Goal: Task Accomplishment & Management: Manage account settings

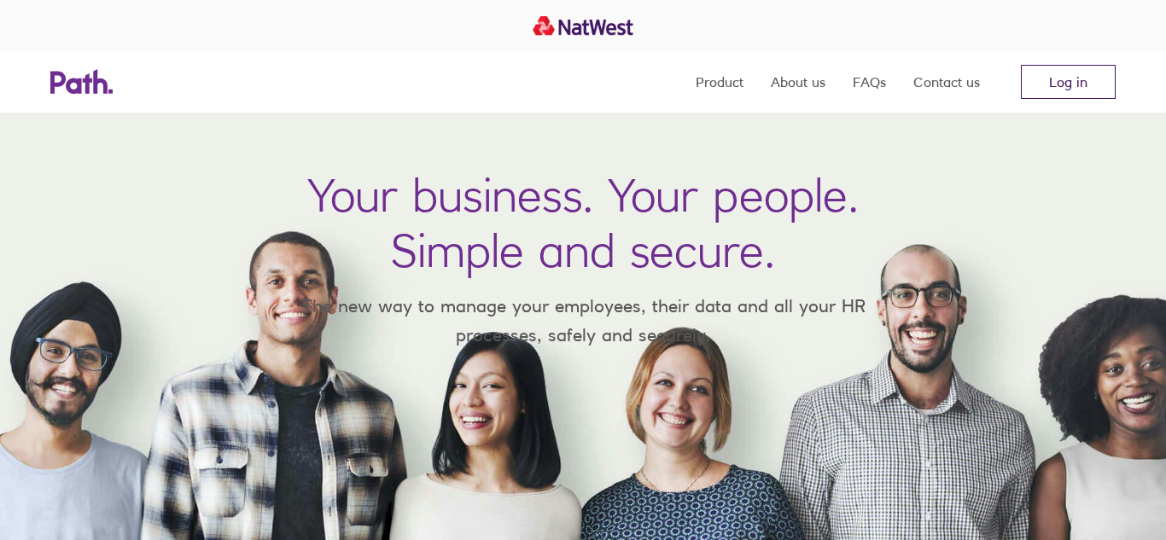
click at [1056, 79] on link "Log in" at bounding box center [1068, 82] width 95 height 34
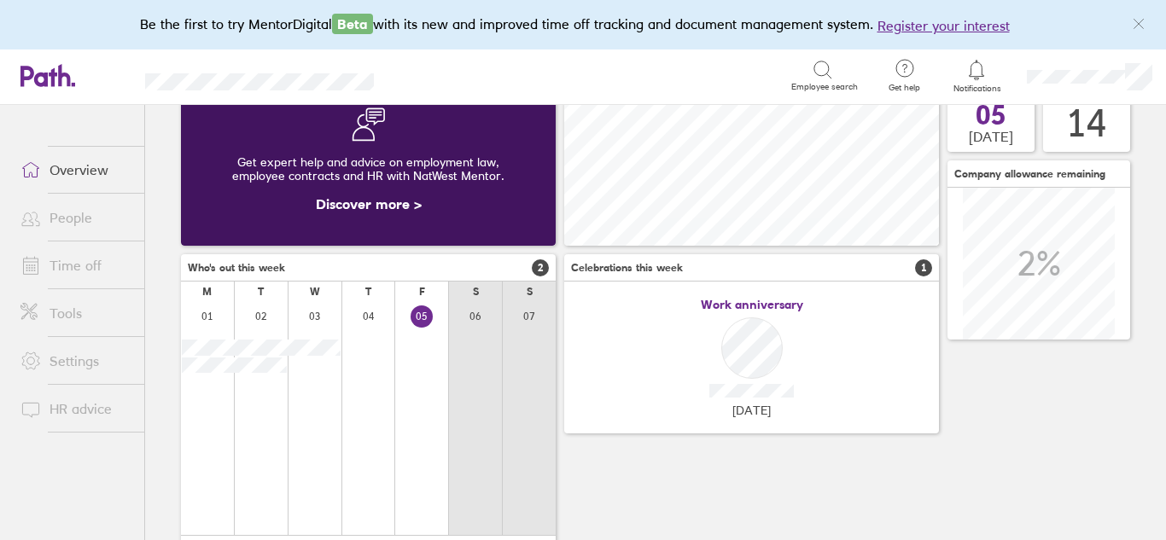
scroll to position [72, 0]
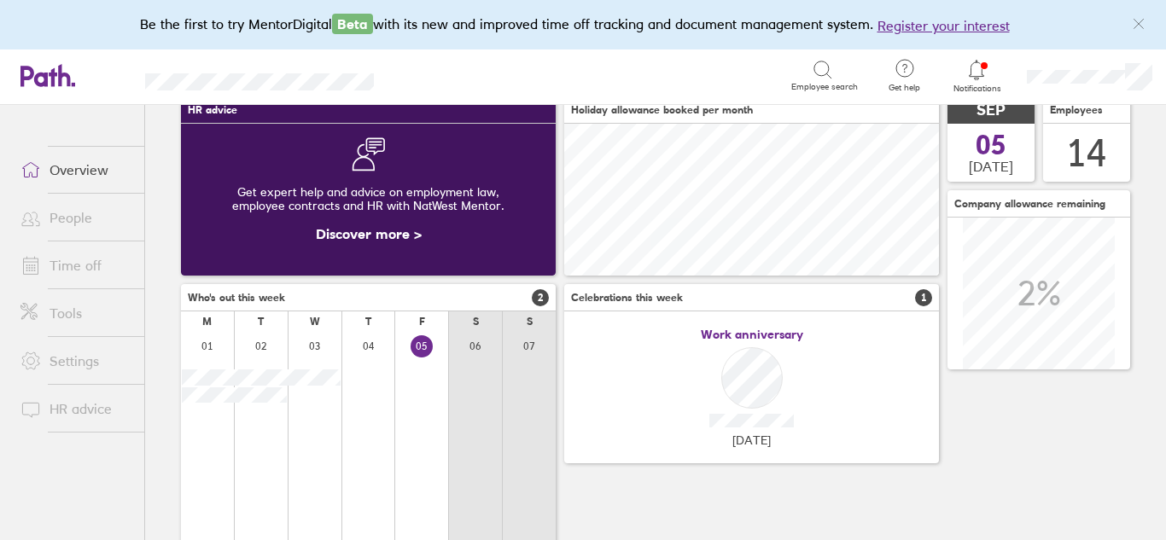
click at [977, 72] on icon at bounding box center [976, 70] width 20 height 20
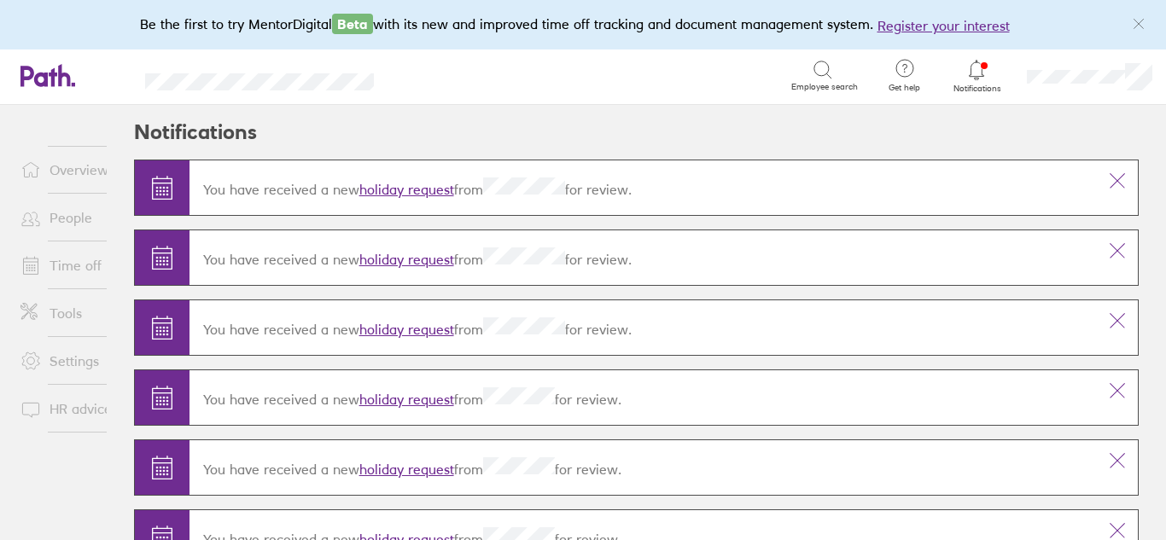
scroll to position [49, 0]
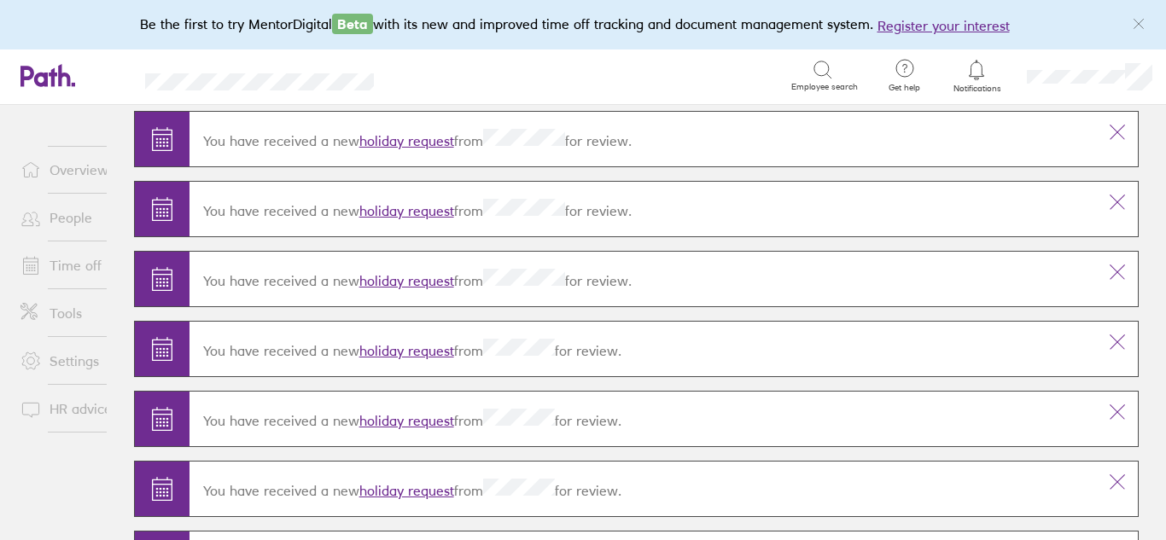
click at [401, 281] on link "holiday request" at bounding box center [406, 280] width 95 height 17
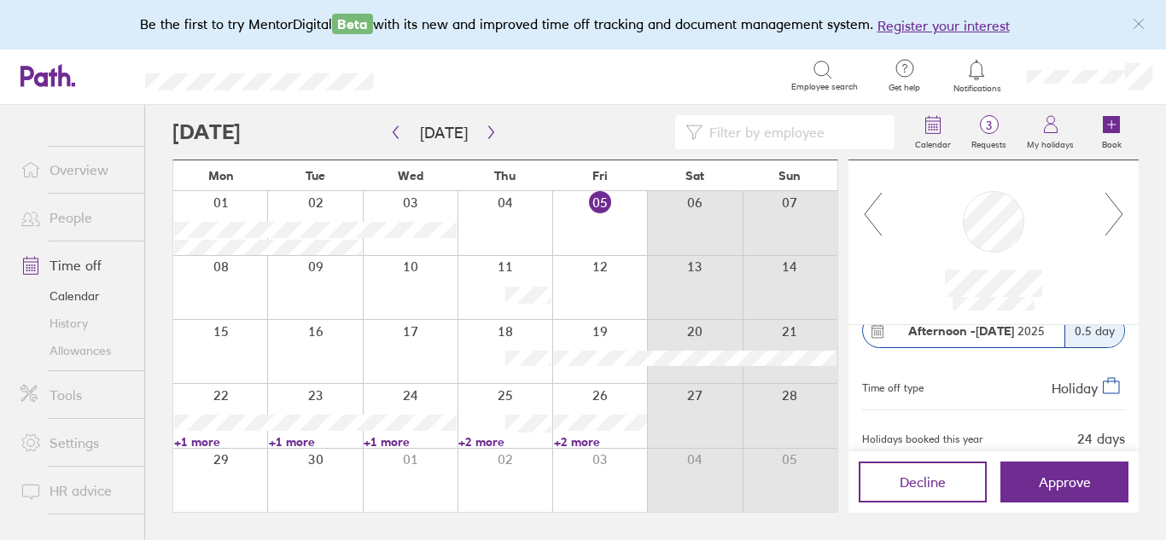
scroll to position [103, 0]
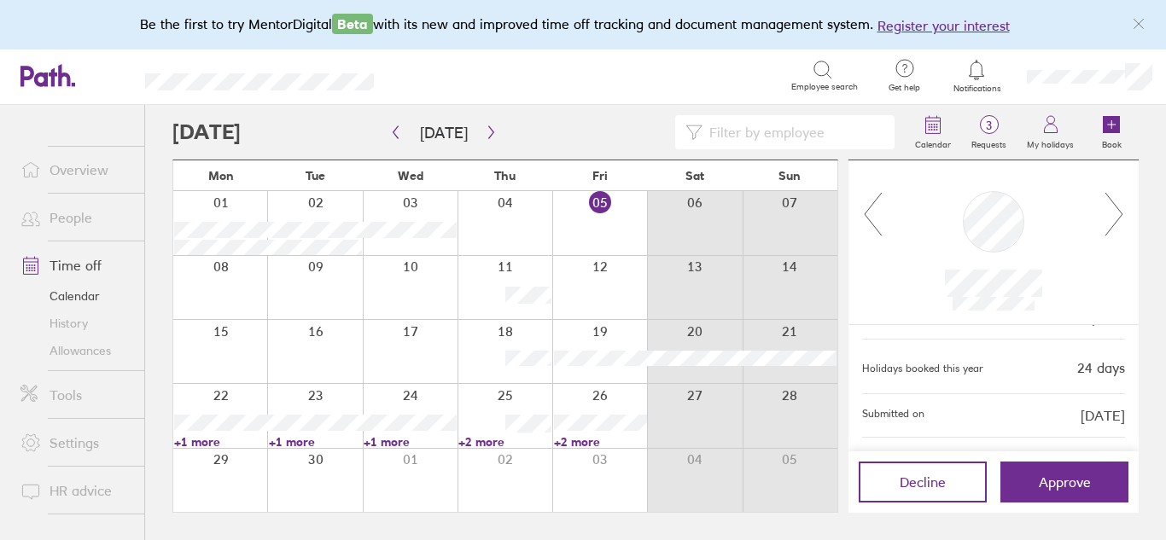
click at [1112, 210] on icon at bounding box center [1114, 214] width 21 height 46
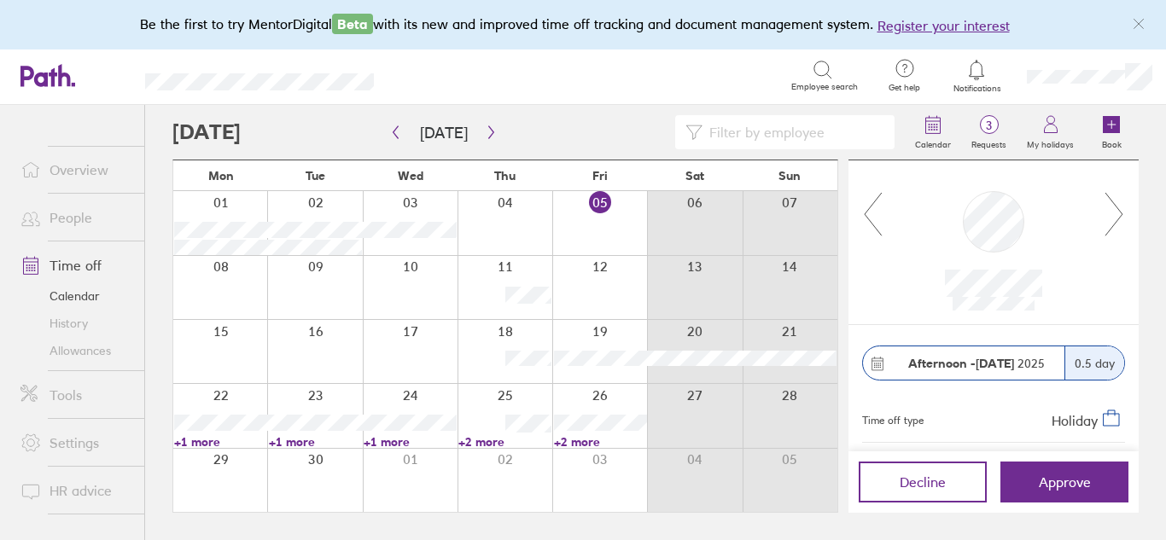
click at [1116, 219] on icon at bounding box center [1114, 214] width 21 height 46
click at [865, 218] on icon at bounding box center [872, 214] width 21 height 46
click at [1107, 202] on icon at bounding box center [1114, 214] width 21 height 46
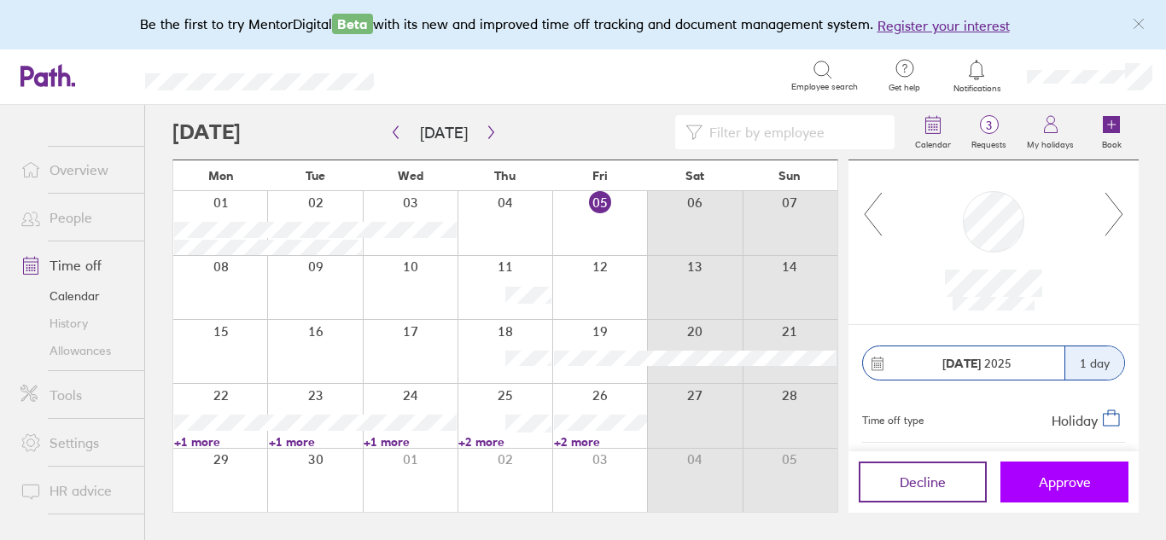
click at [1067, 492] on button "Approve" at bounding box center [1065, 482] width 128 height 41
click at [1036, 487] on button "Approve" at bounding box center [1065, 482] width 128 height 41
click at [1071, 481] on span "Approve" at bounding box center [1065, 482] width 52 height 15
click at [1053, 479] on span "Approve" at bounding box center [1065, 482] width 52 height 15
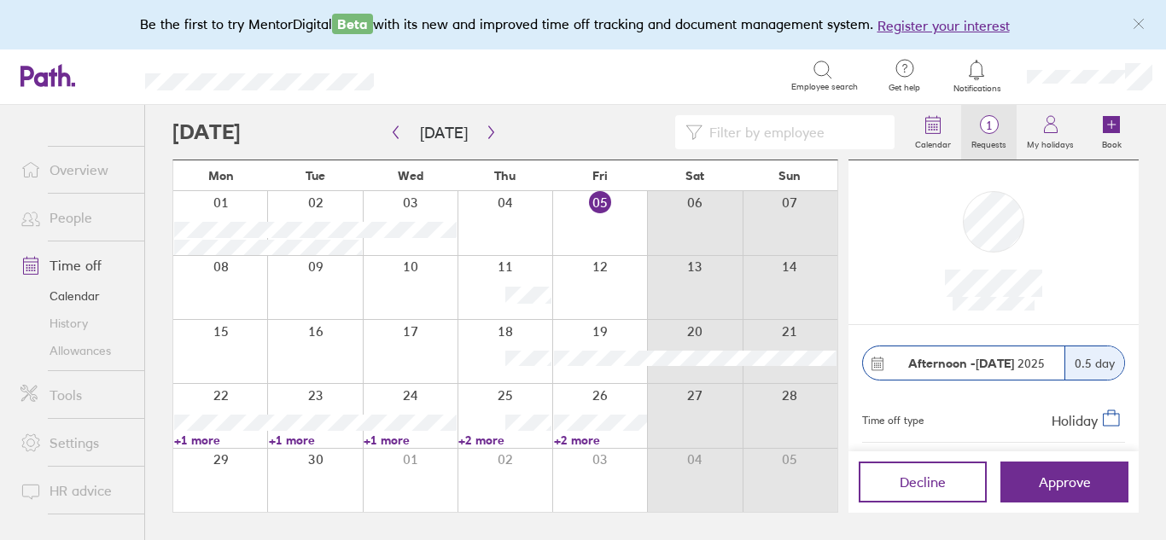
click at [987, 129] on span "1" at bounding box center [988, 126] width 55 height 14
click at [978, 128] on span "1" at bounding box center [988, 126] width 55 height 14
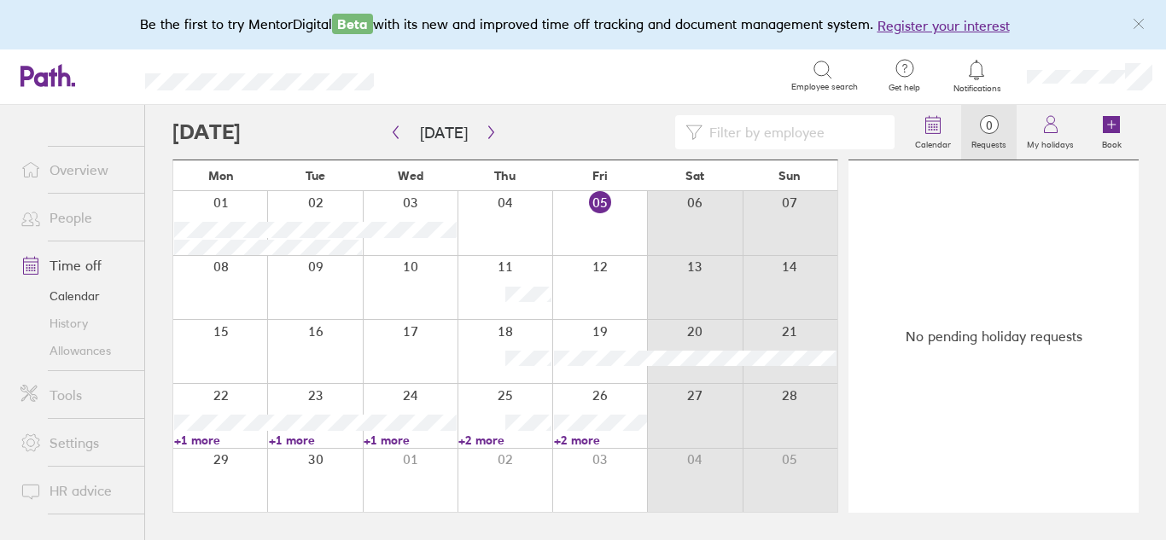
click at [66, 266] on link "Time off" at bounding box center [75, 265] width 137 height 34
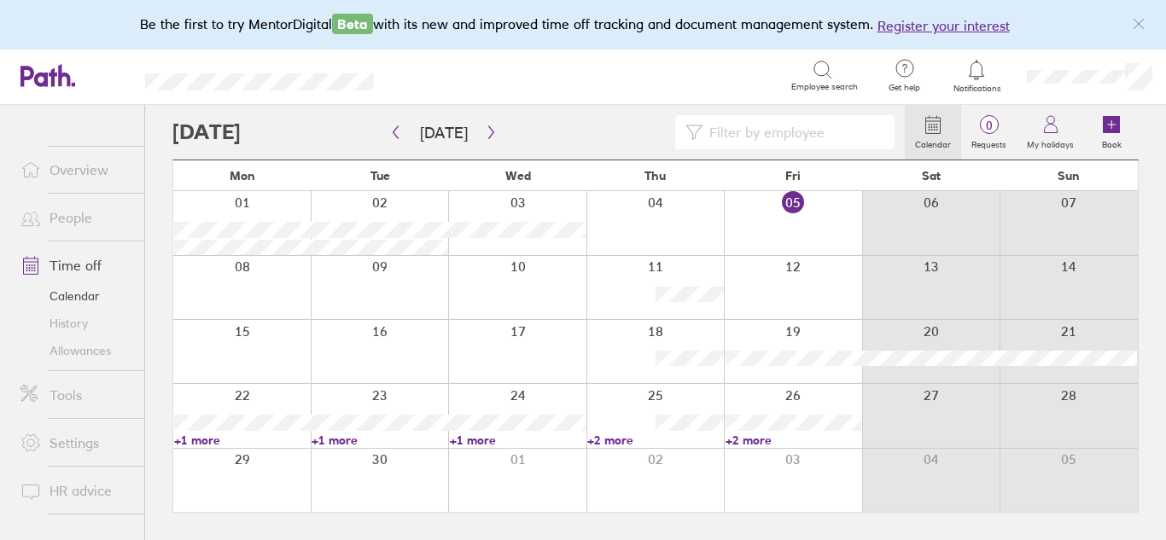
click at [67, 346] on link "Allowances" at bounding box center [75, 350] width 137 height 27
